Goal: Navigation & Orientation: Understand site structure

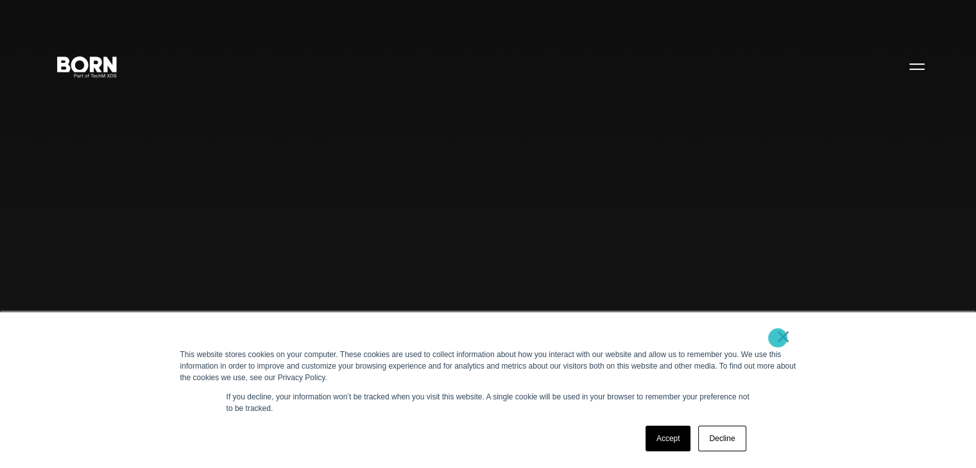
click at [778, 338] on link "×" at bounding box center [783, 337] width 15 height 12
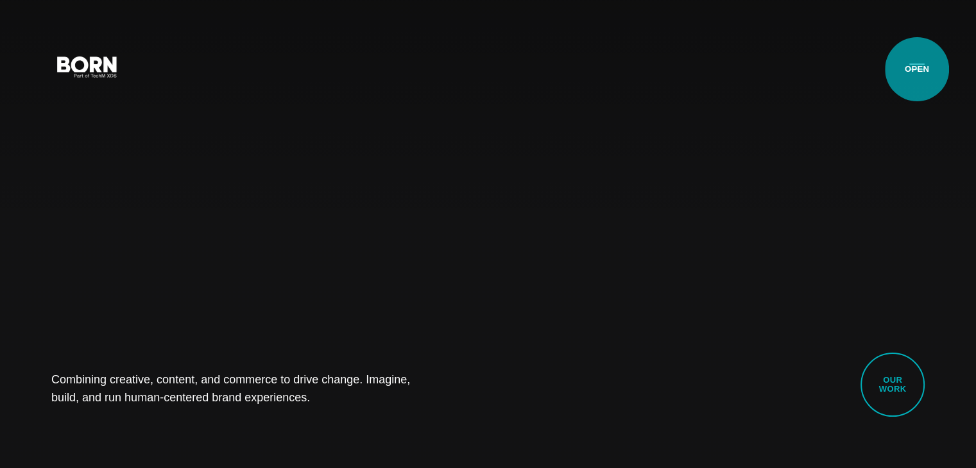
click at [917, 69] on button "Primary Menu" at bounding box center [917, 66] width 31 height 27
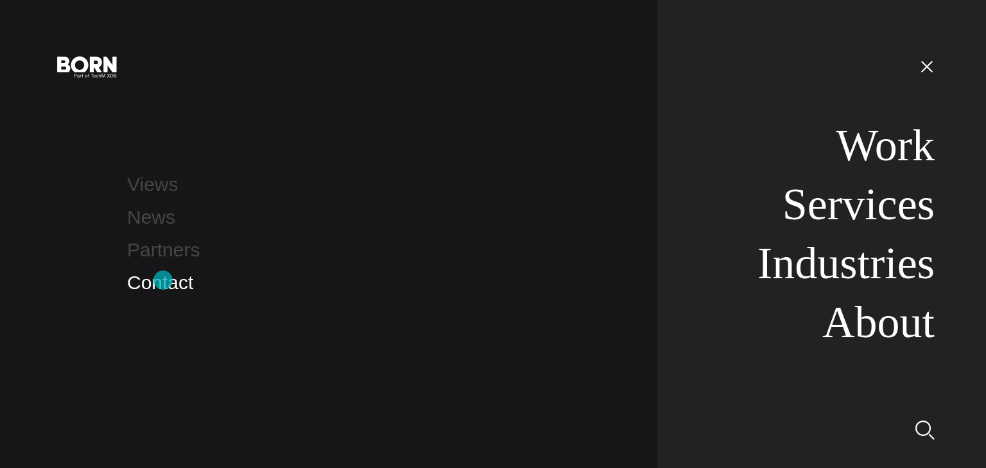
click at [163, 280] on link "Contact" at bounding box center [160, 282] width 66 height 21
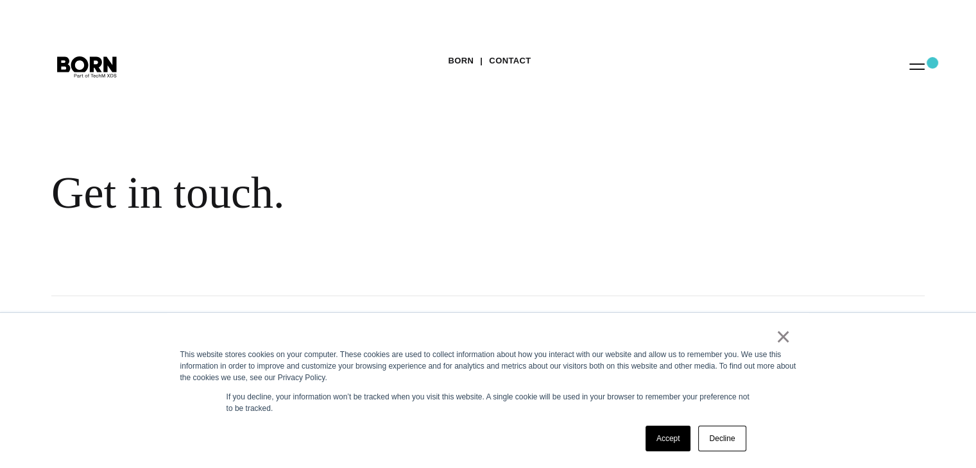
click at [932, 63] on div "BORN Contact Get in touch." at bounding box center [488, 148] width 976 height 296
click at [921, 64] on button "Primary Menu" at bounding box center [917, 66] width 31 height 27
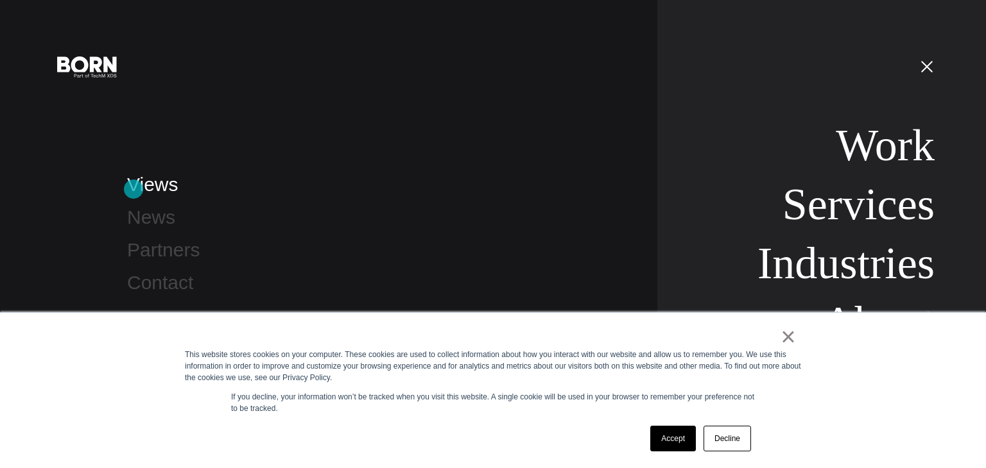
click at [133, 189] on link "Views" at bounding box center [152, 184] width 51 height 21
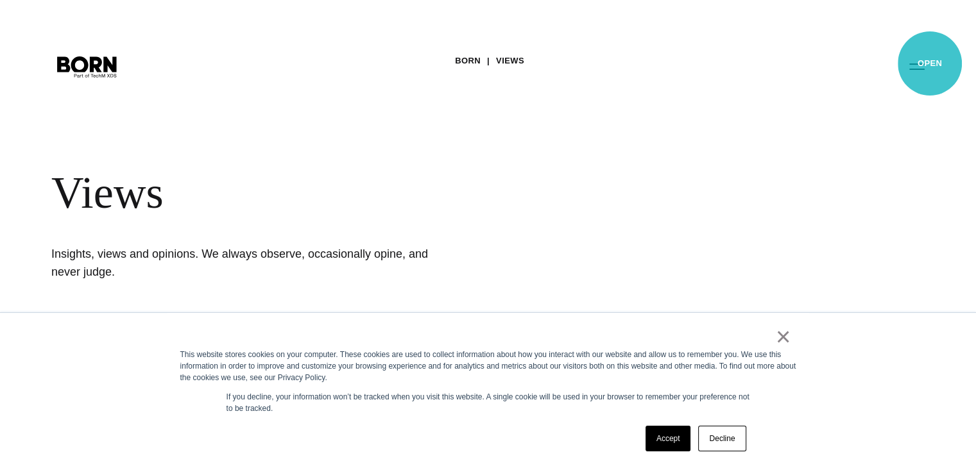
click at [930, 64] on button "Primary Menu" at bounding box center [917, 66] width 31 height 27
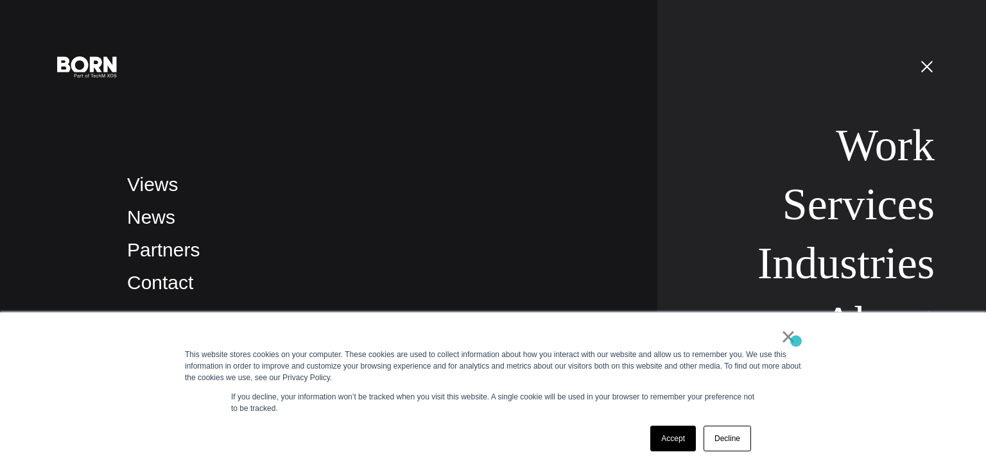
click at [796, 341] on div "× This website stores cookies on your computer. These cookies are used to colle…" at bounding box center [493, 390] width 642 height 155
click at [791, 339] on link "×" at bounding box center [787, 337] width 15 height 12
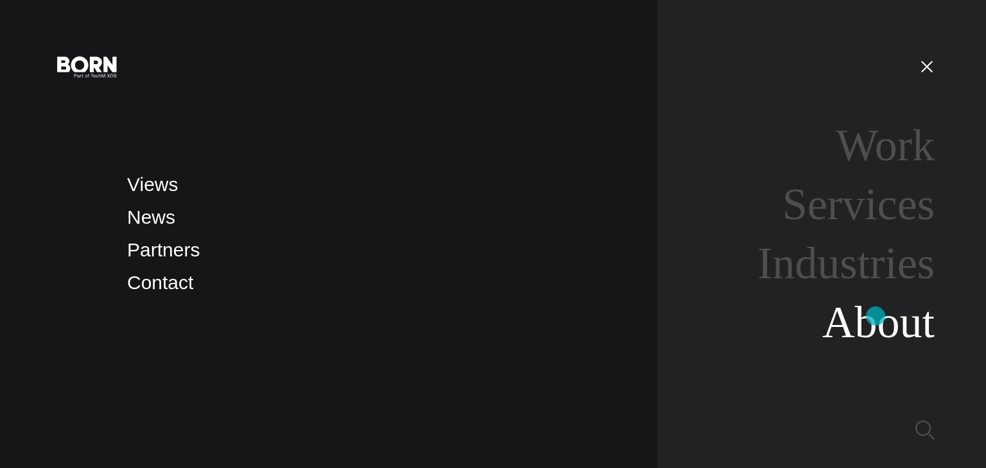
click at [875, 316] on link "About" at bounding box center [878, 322] width 112 height 49
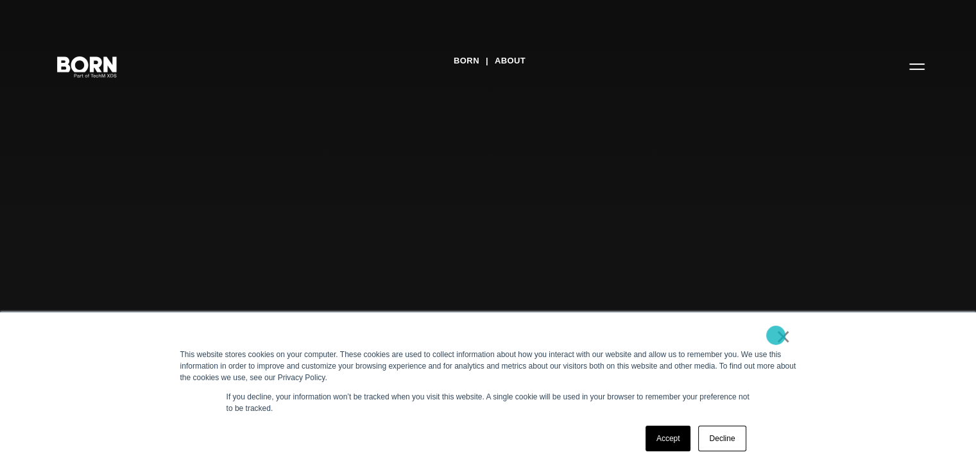
click at [776, 336] on link "×" at bounding box center [783, 337] width 15 height 12
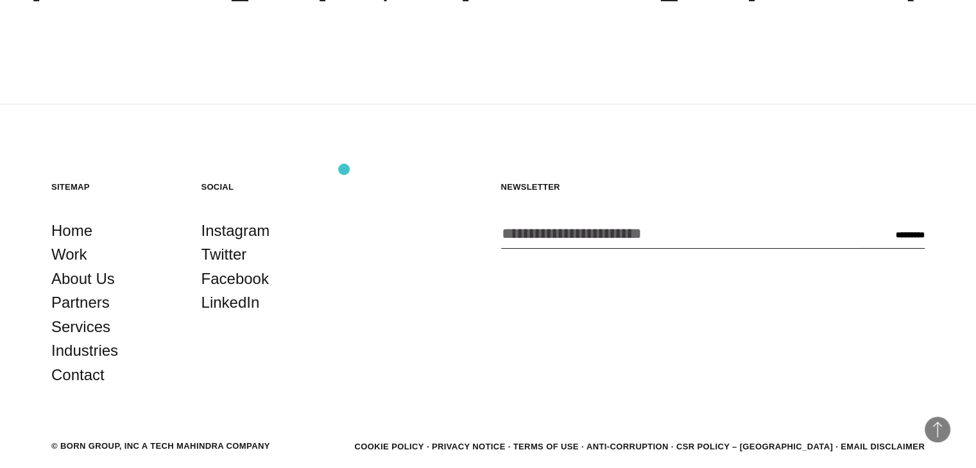
scroll to position [4446, 0]
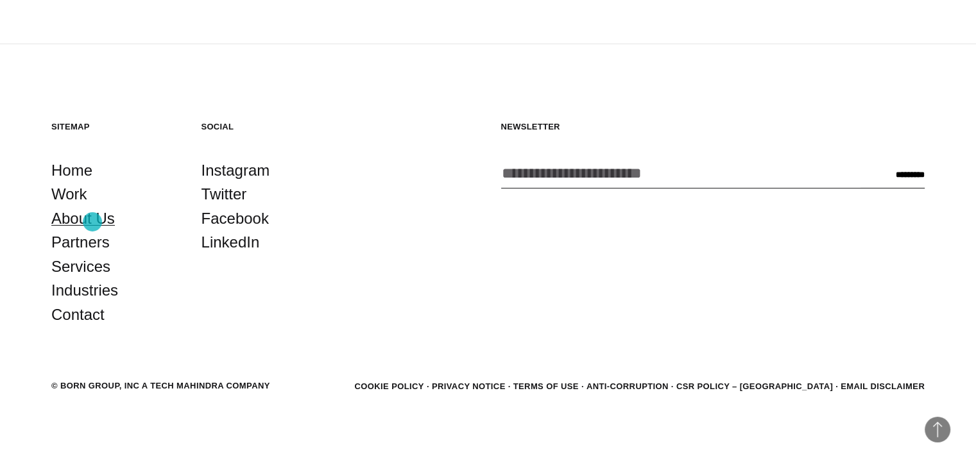
click at [92, 222] on link "About Us" at bounding box center [83, 219] width 64 height 24
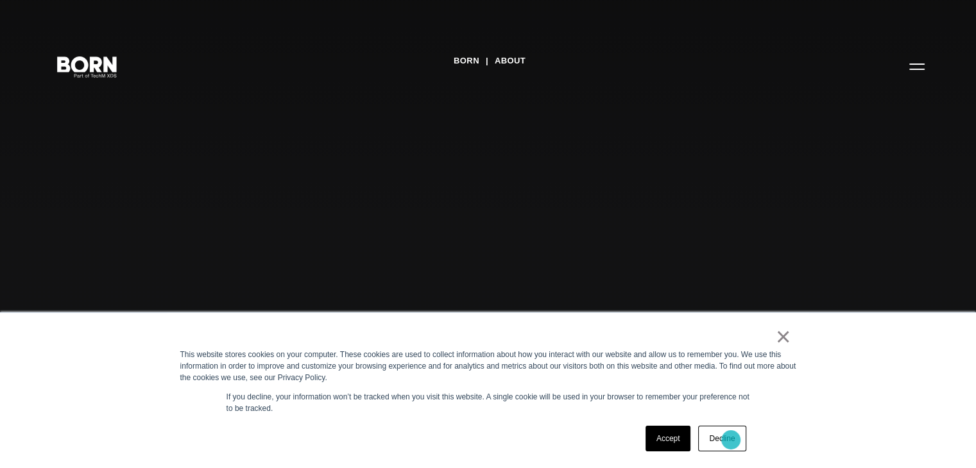
click at [730, 437] on link "Decline" at bounding box center [721, 439] width 47 height 26
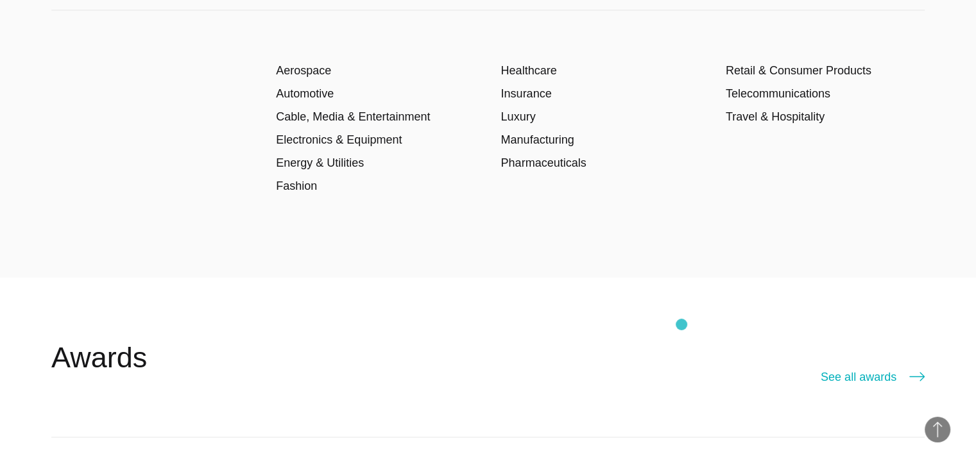
scroll to position [2053, 0]
